Goal: Obtain resource: Download file/media

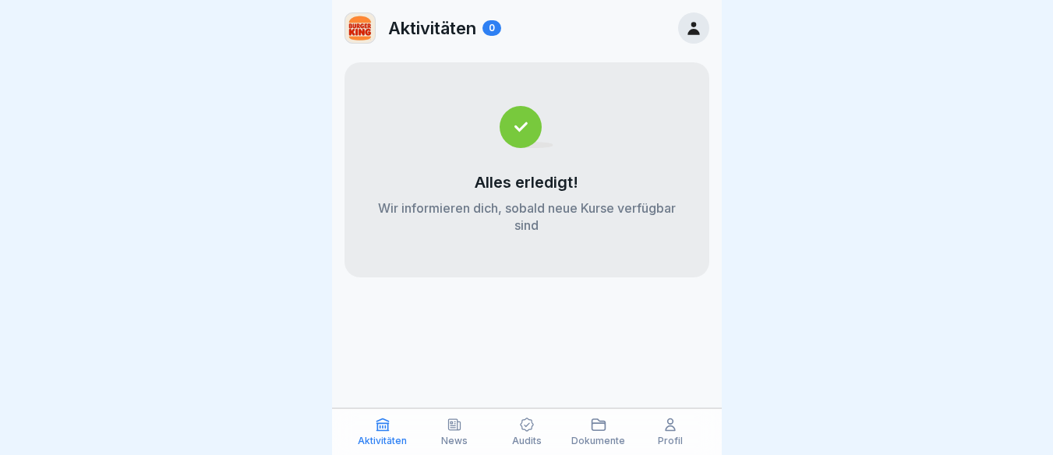
click at [465, 431] on div "News" at bounding box center [455, 432] width 64 height 30
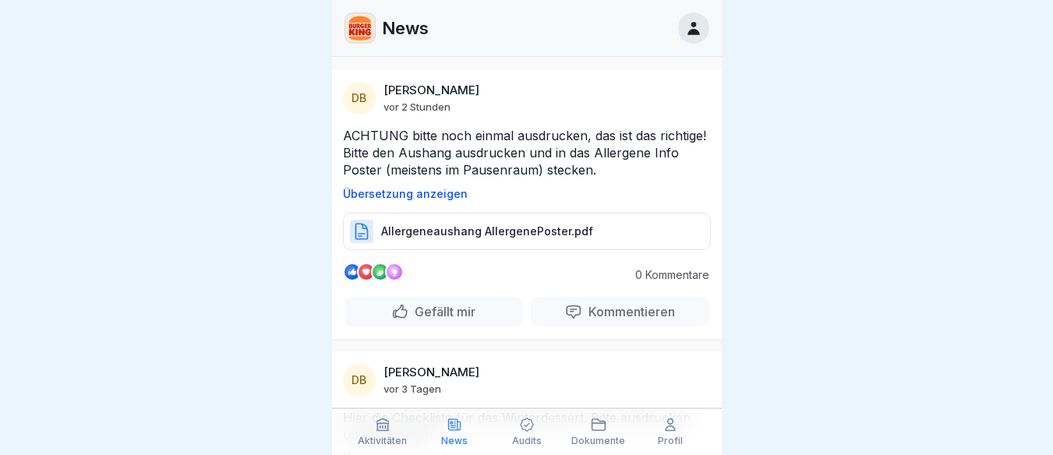
click at [439, 239] on p "Allergeneaushang AllergenePoster.pdf" at bounding box center [487, 232] width 212 height 16
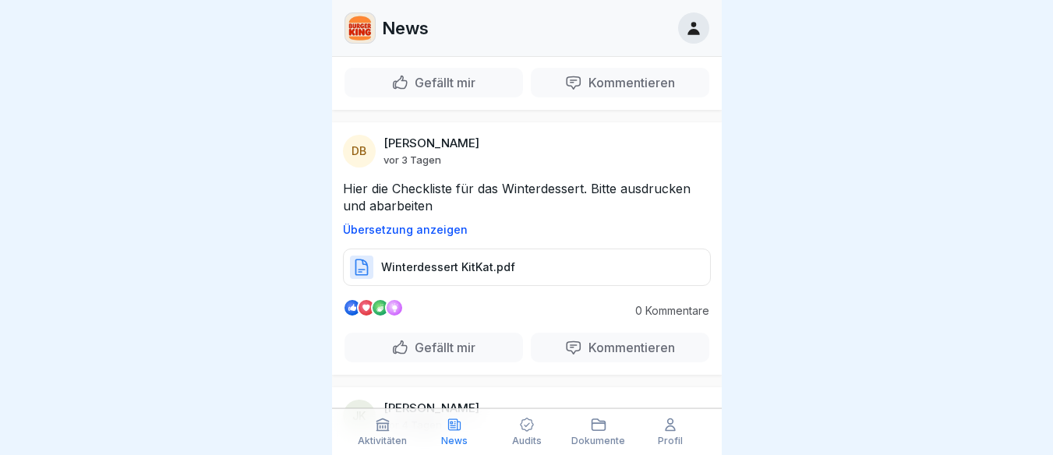
scroll to position [234, 0]
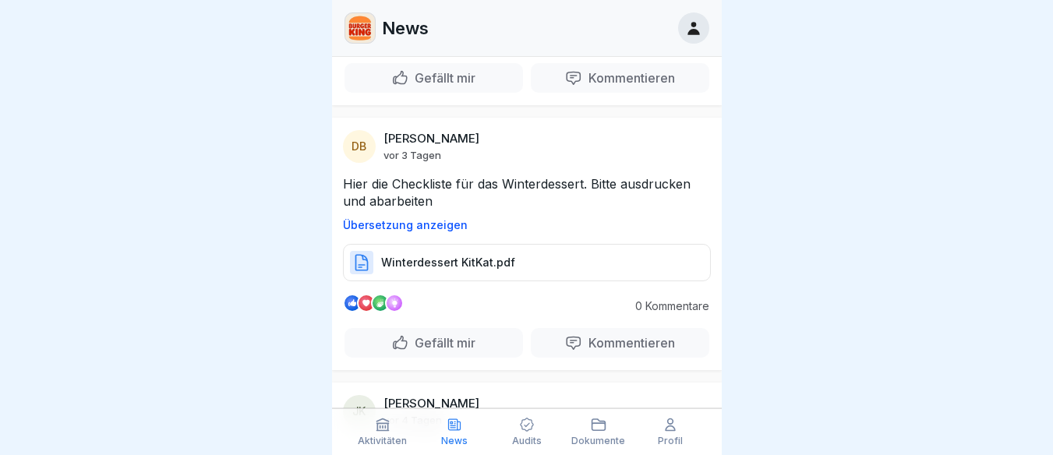
click at [436, 271] on p "Winterdessert KitKat.pdf" at bounding box center [448, 263] width 134 height 16
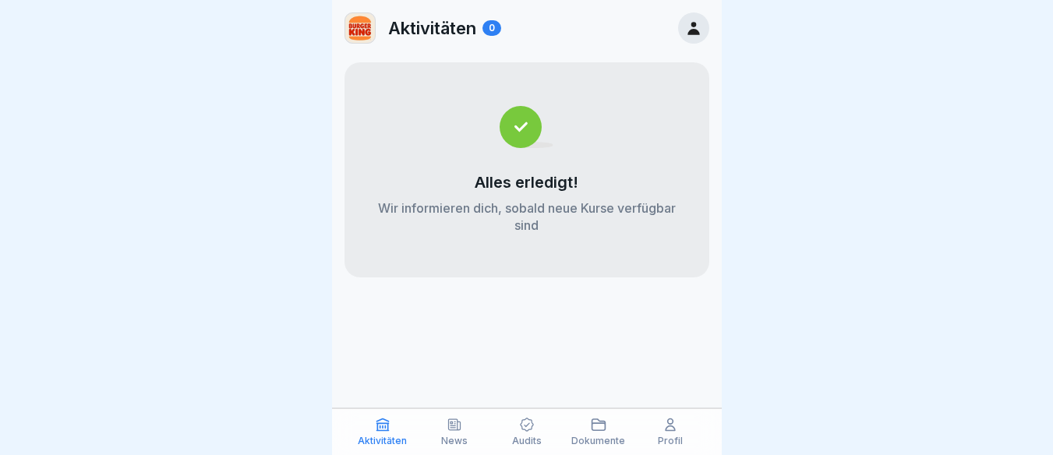
scroll to position [12, 0]
click at [449, 423] on icon at bounding box center [455, 424] width 12 height 11
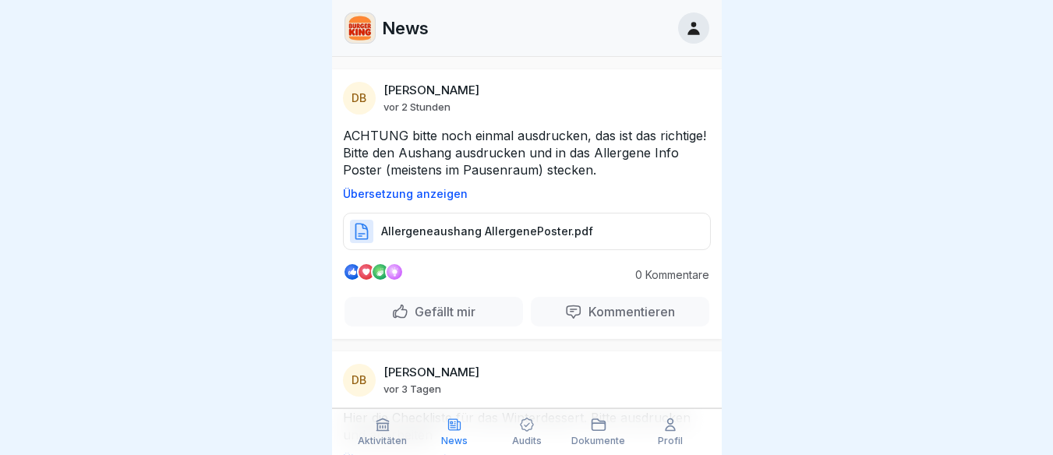
click at [373, 424] on div "Aktivitäten" at bounding box center [383, 432] width 64 height 30
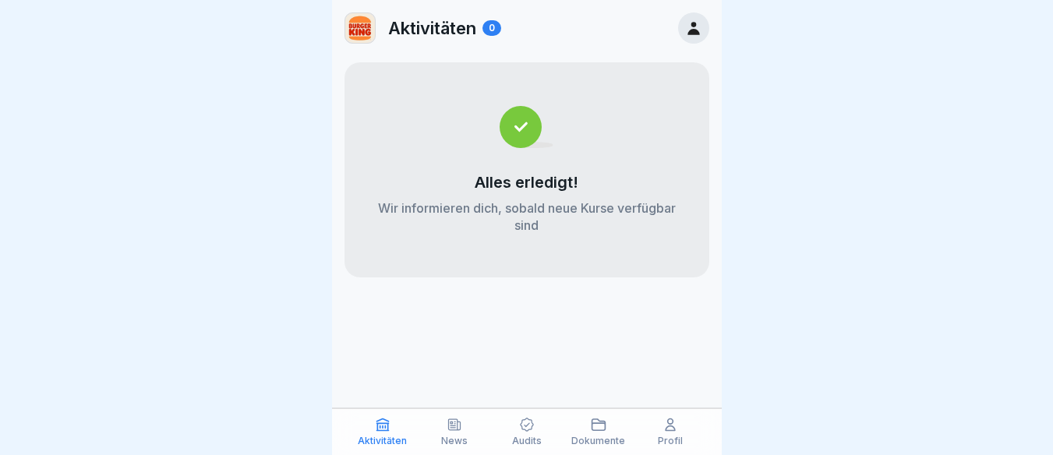
click at [690, 32] on icon at bounding box center [694, 28] width 12 height 13
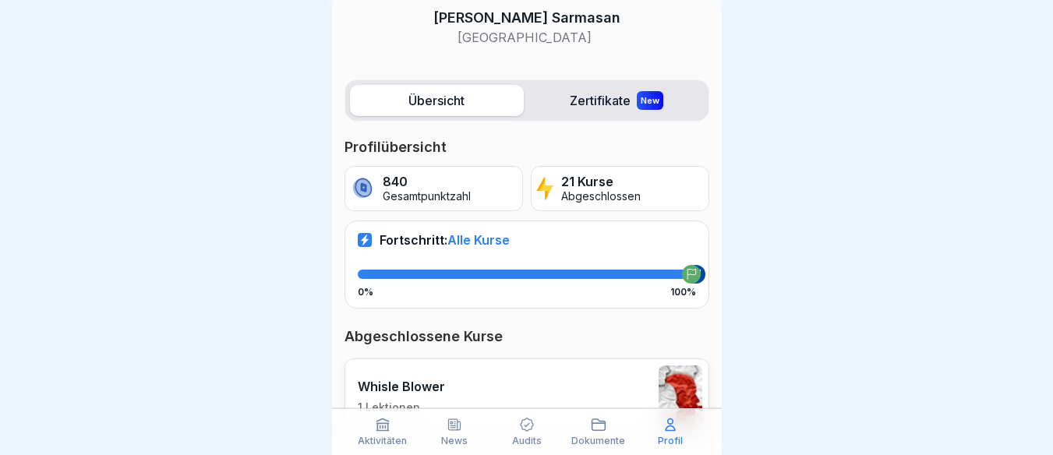
scroll to position [117, 0]
